Goal: Task Accomplishment & Management: Use online tool/utility

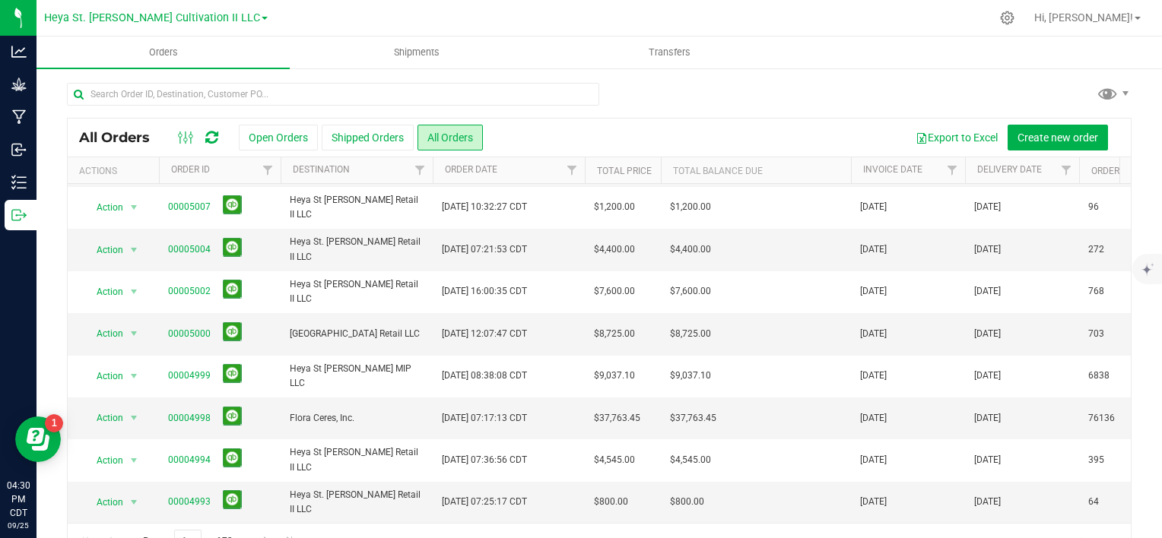
scroll to position [36, 0]
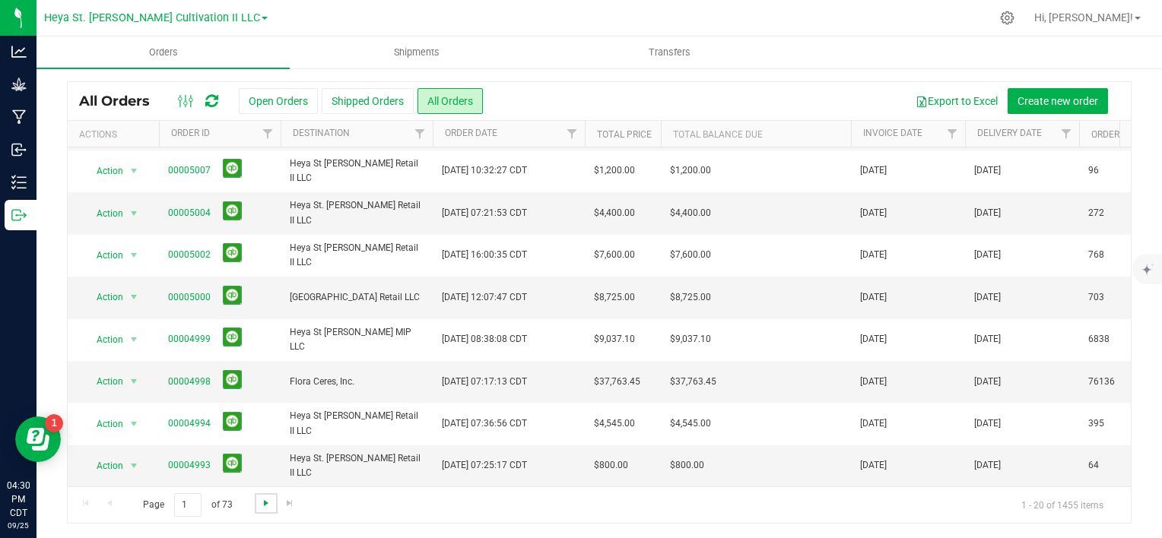
click at [263, 499] on span "Go to the next page" at bounding box center [266, 503] width 12 height 12
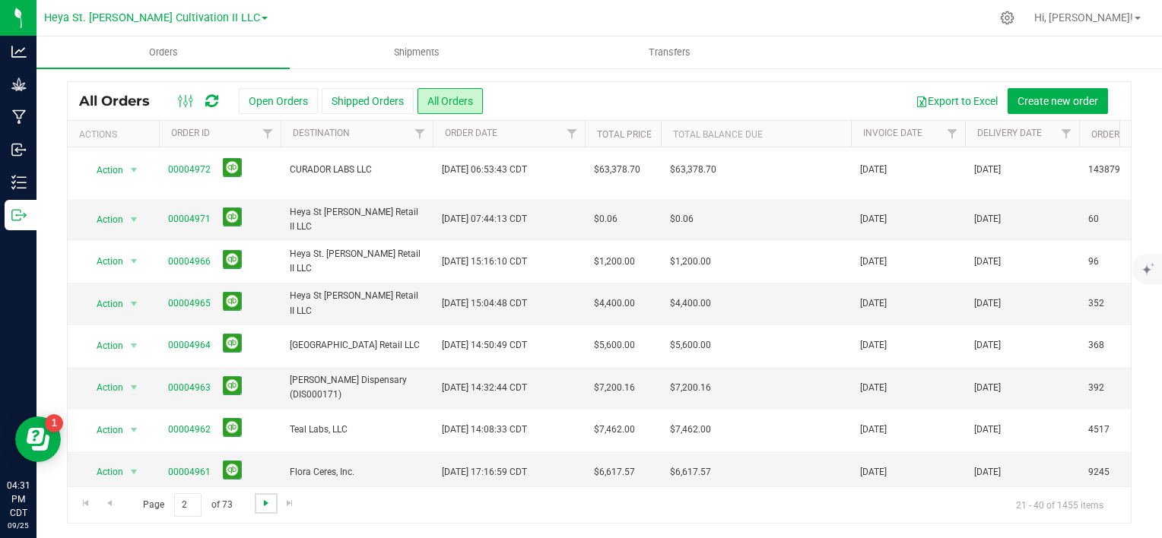
scroll to position [0, 0]
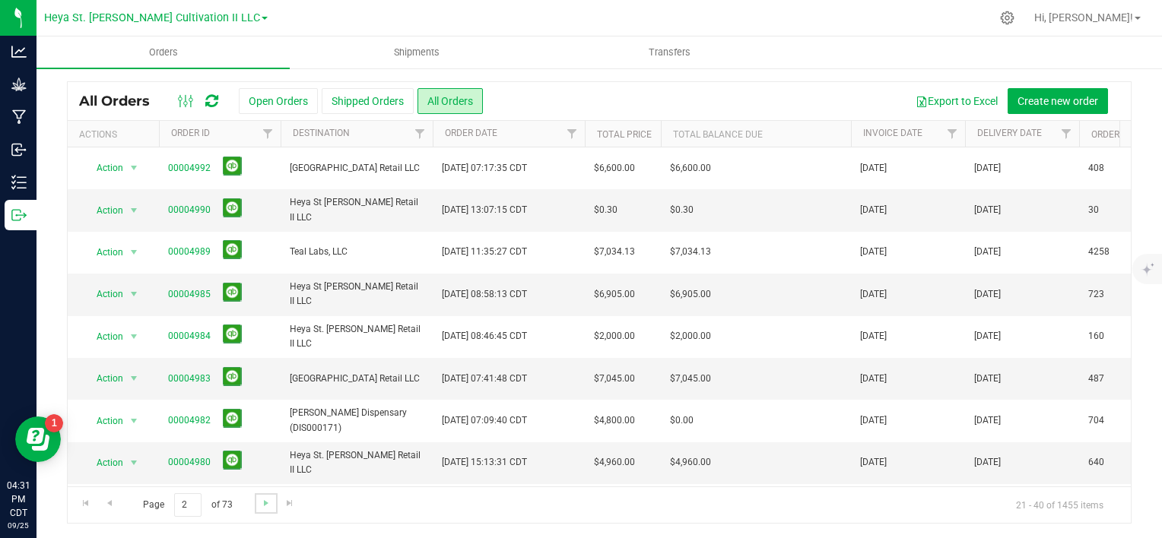
click at [258, 502] on link "Go to the next page" at bounding box center [266, 503] width 22 height 21
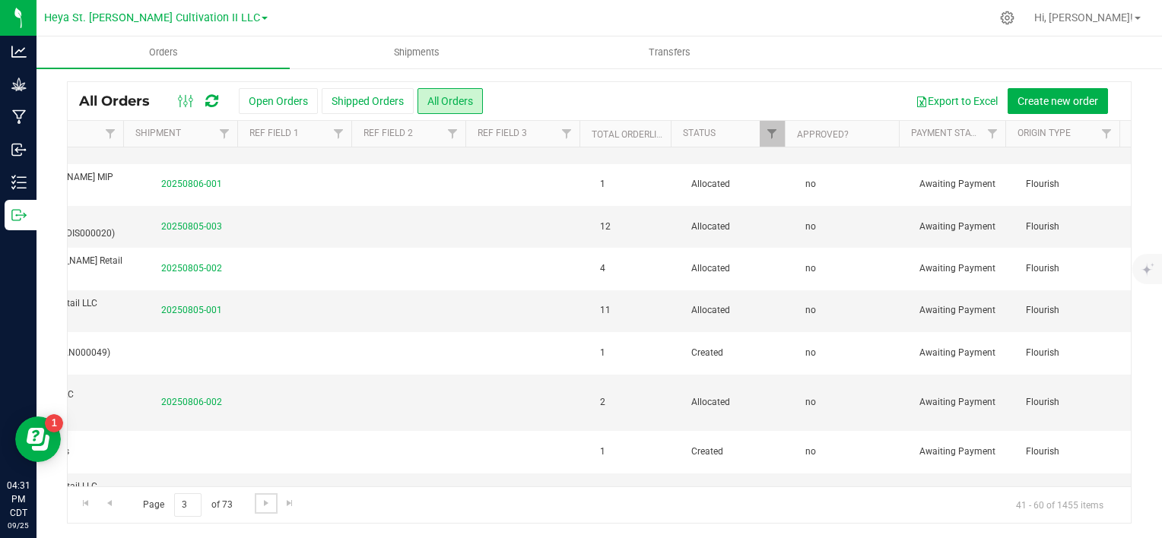
scroll to position [152, 2108]
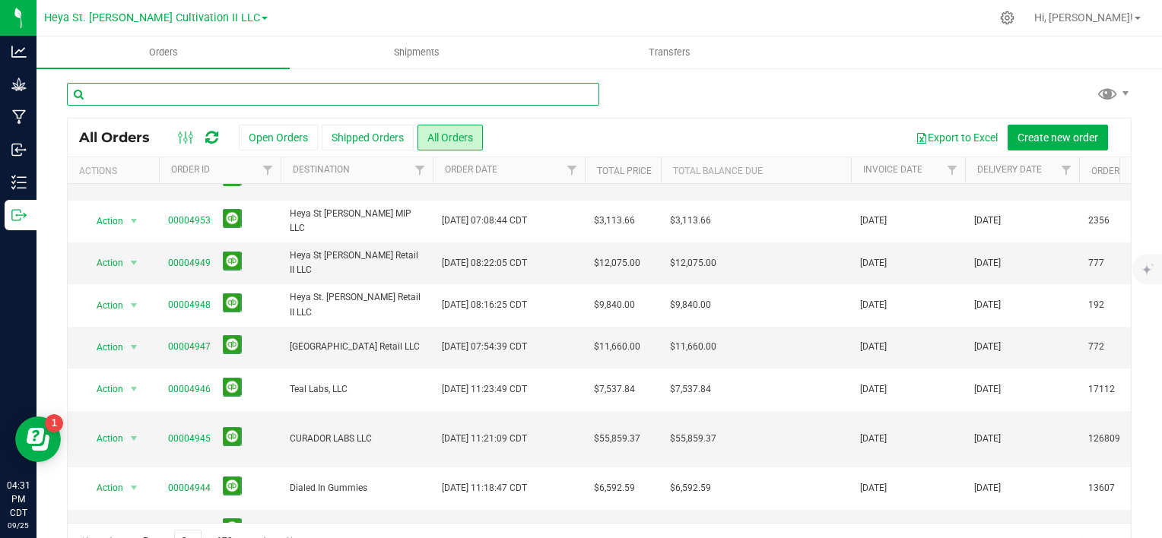
click at [211, 92] on input "text" at bounding box center [333, 94] width 532 height 23
type input "dialed"
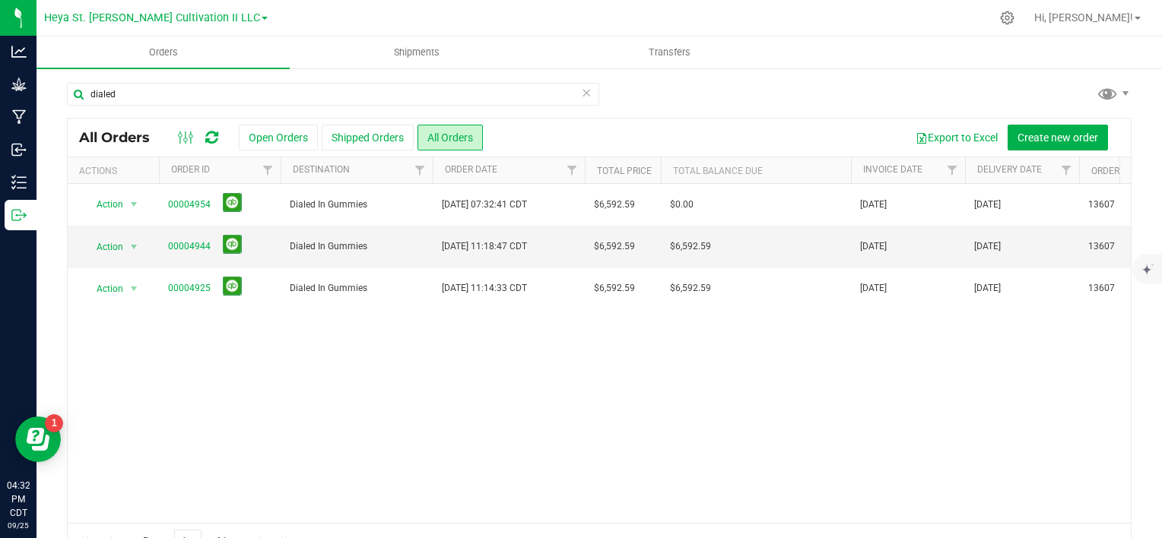
click at [581, 88] on icon at bounding box center [586, 92] width 11 height 18
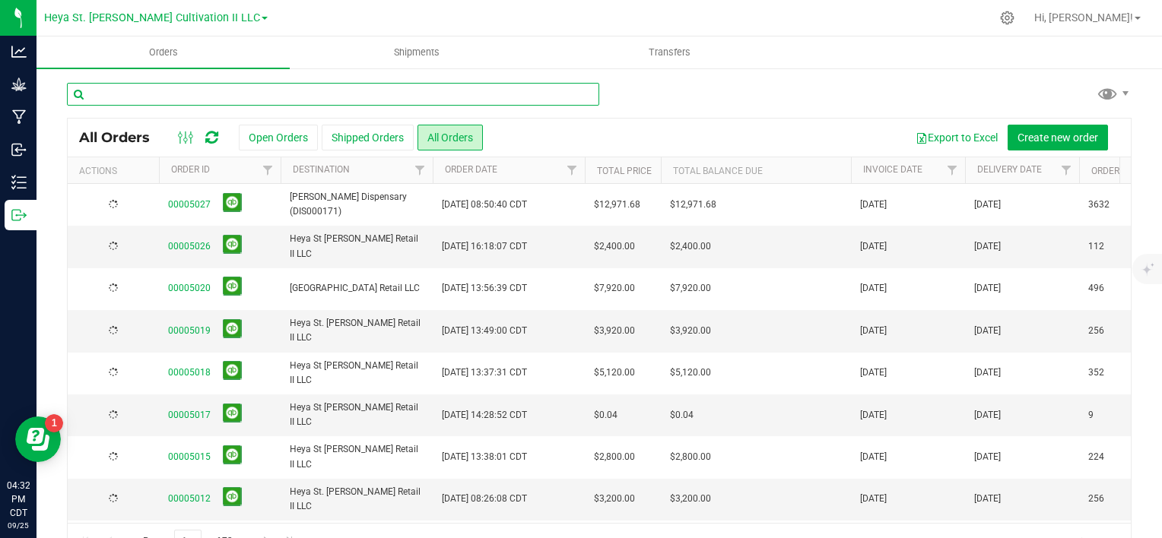
click at [243, 93] on input "text" at bounding box center [333, 94] width 532 height 23
type input "sun"
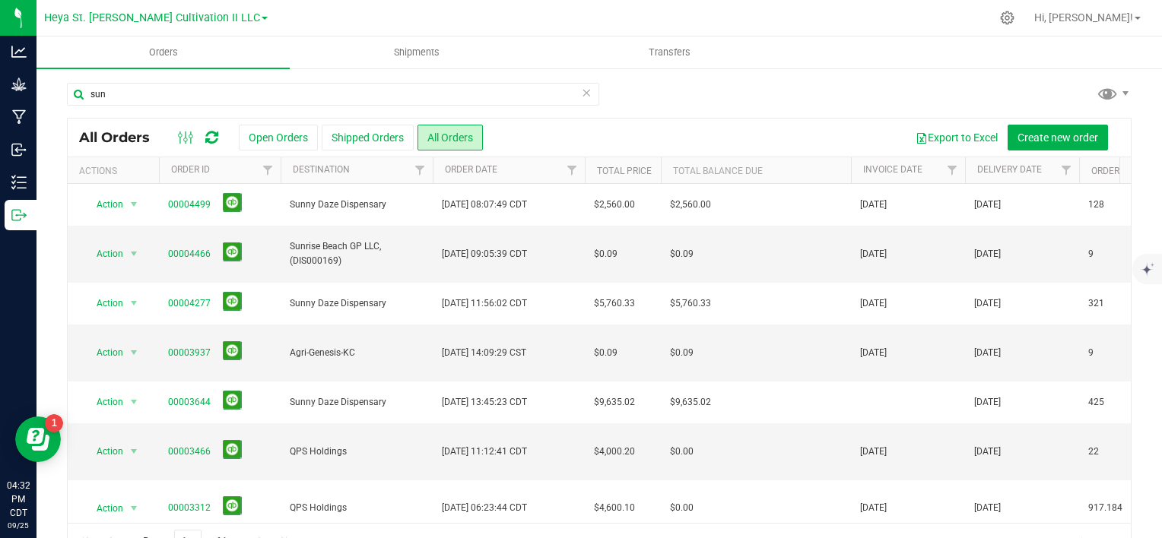
click at [581, 90] on icon at bounding box center [586, 92] width 11 height 18
